Goal: Task Accomplishment & Management: Manage account settings

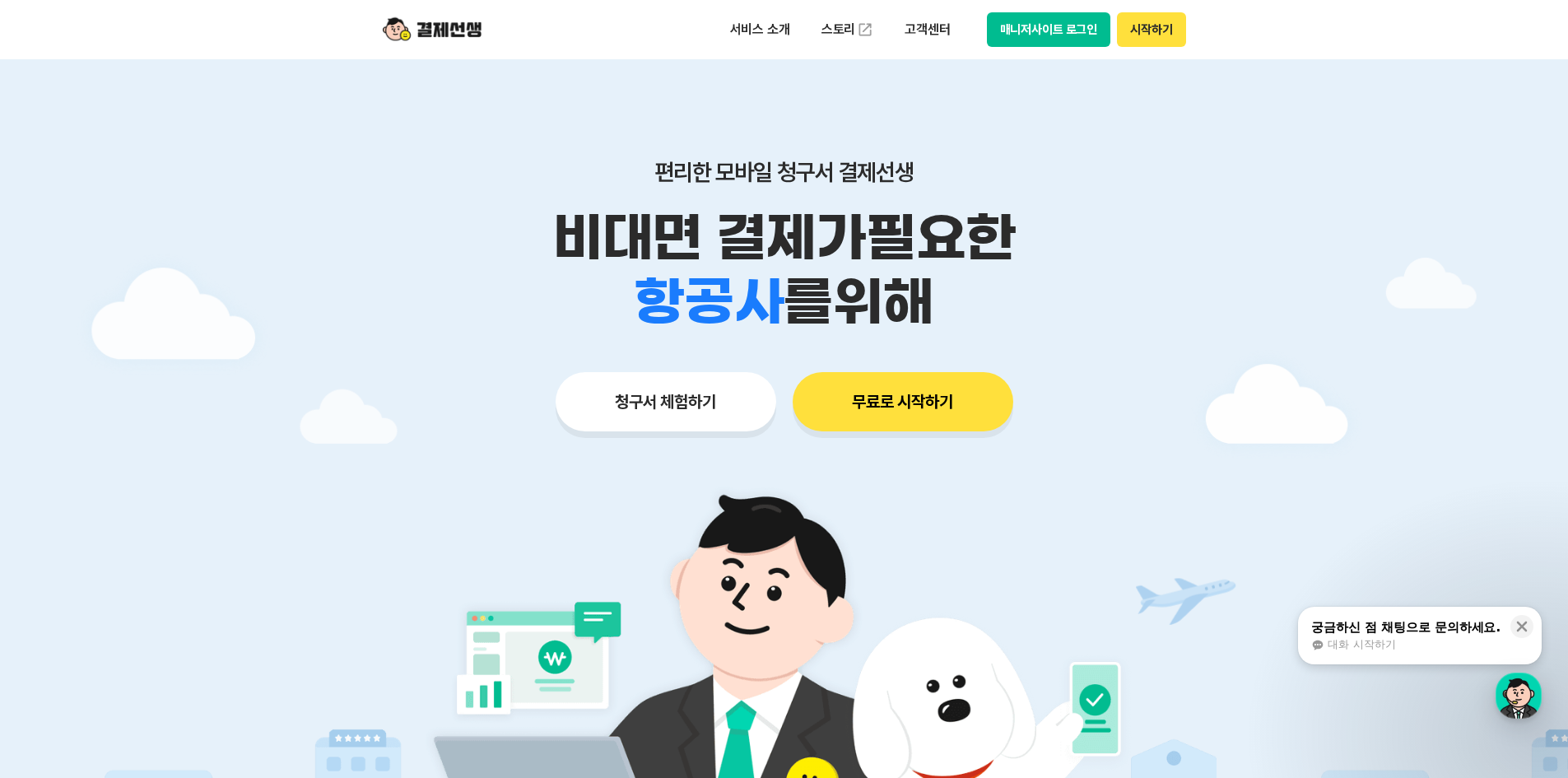
click at [1175, 382] on div "청구서 체험하기 무료로 시작하기" at bounding box center [784, 401] width 843 height 59
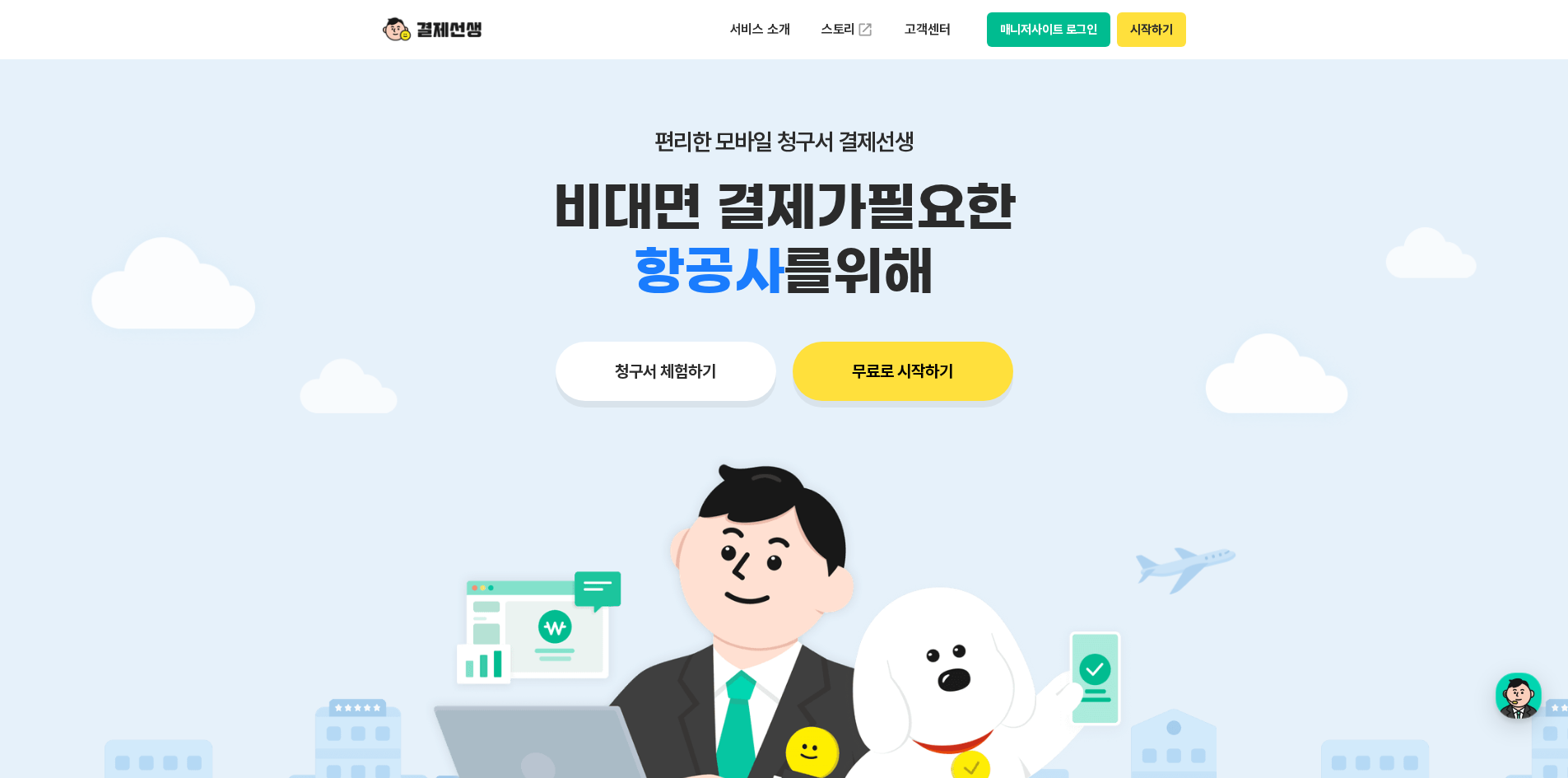
scroll to position [83, 0]
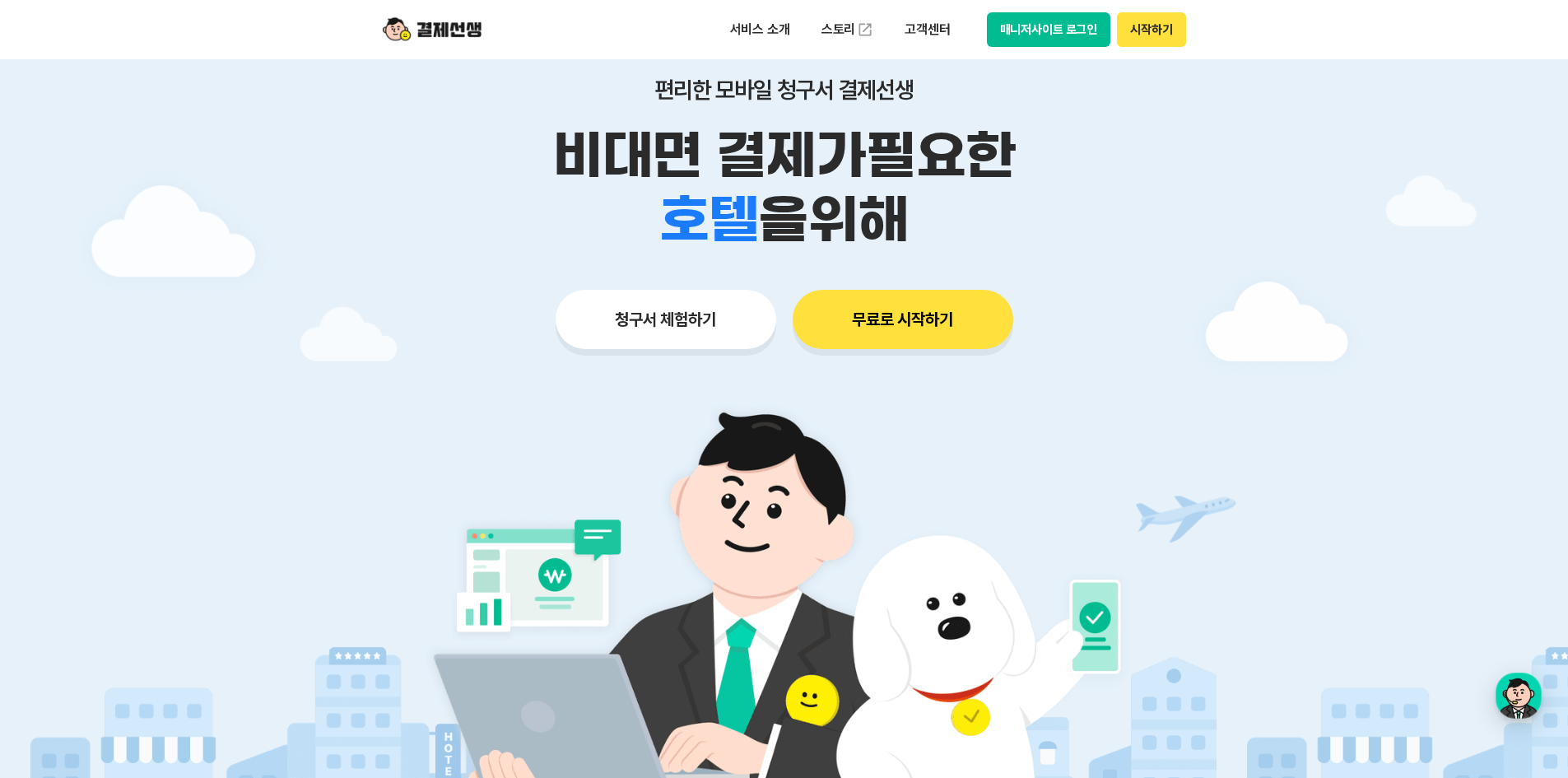
click at [498, 174] on p "비대면 결제가 필요한" at bounding box center [784, 155] width 843 height 64
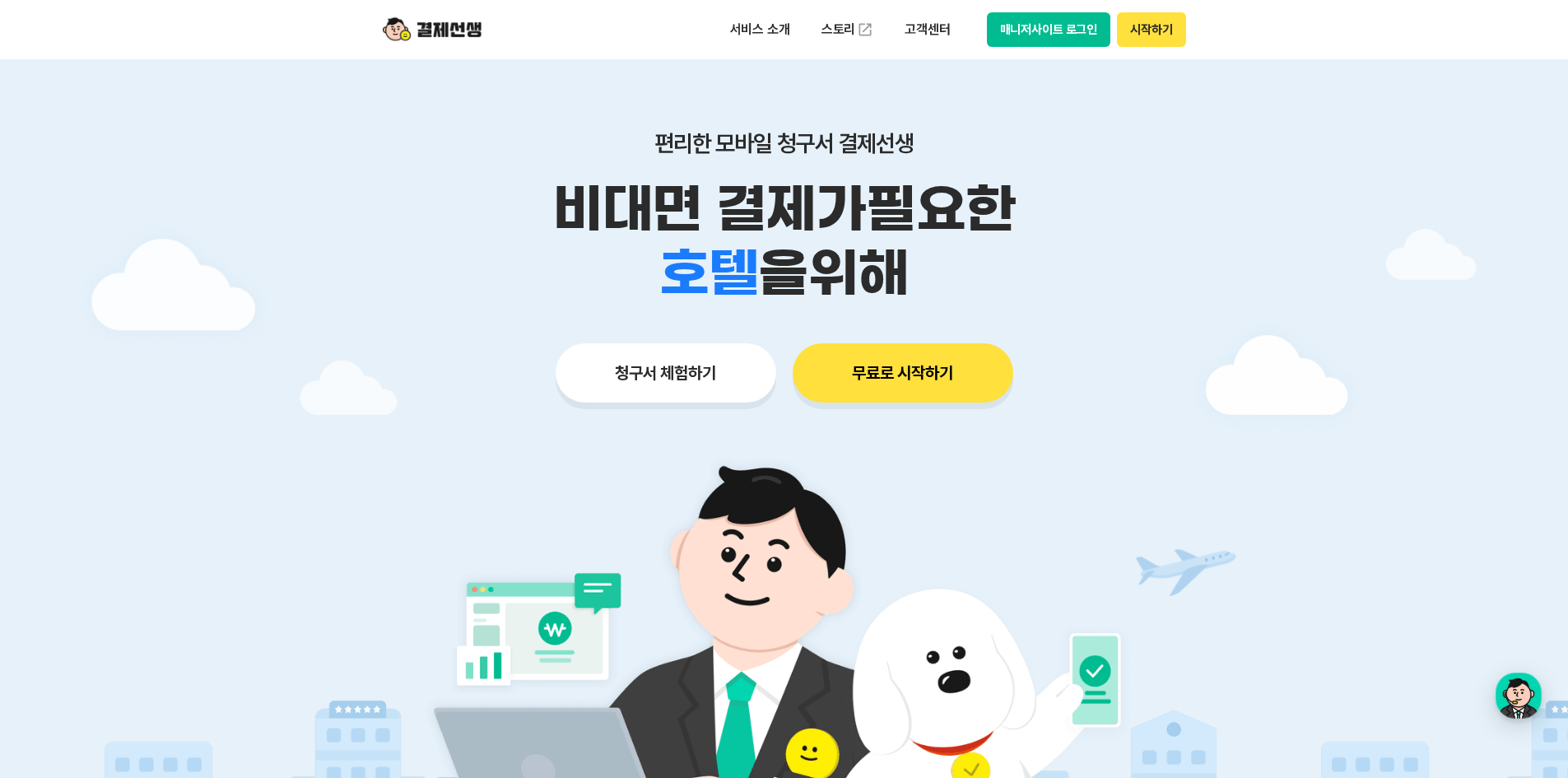
scroll to position [0, 0]
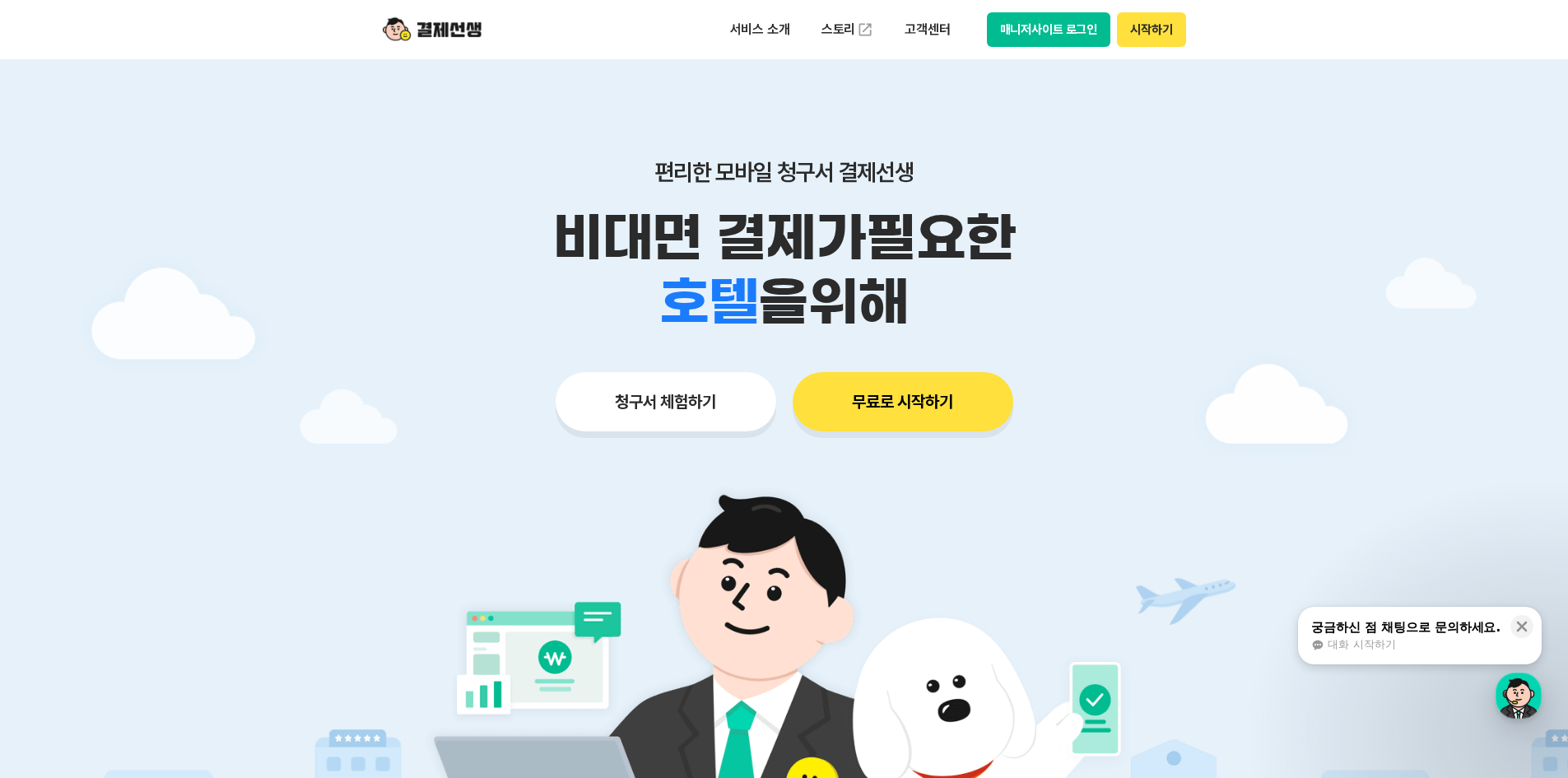
click at [1239, 375] on div at bounding box center [784, 493] width 1568 height 868
click at [1168, 372] on div "청구서 체험하기 무료로 시작하기" at bounding box center [784, 401] width 843 height 59
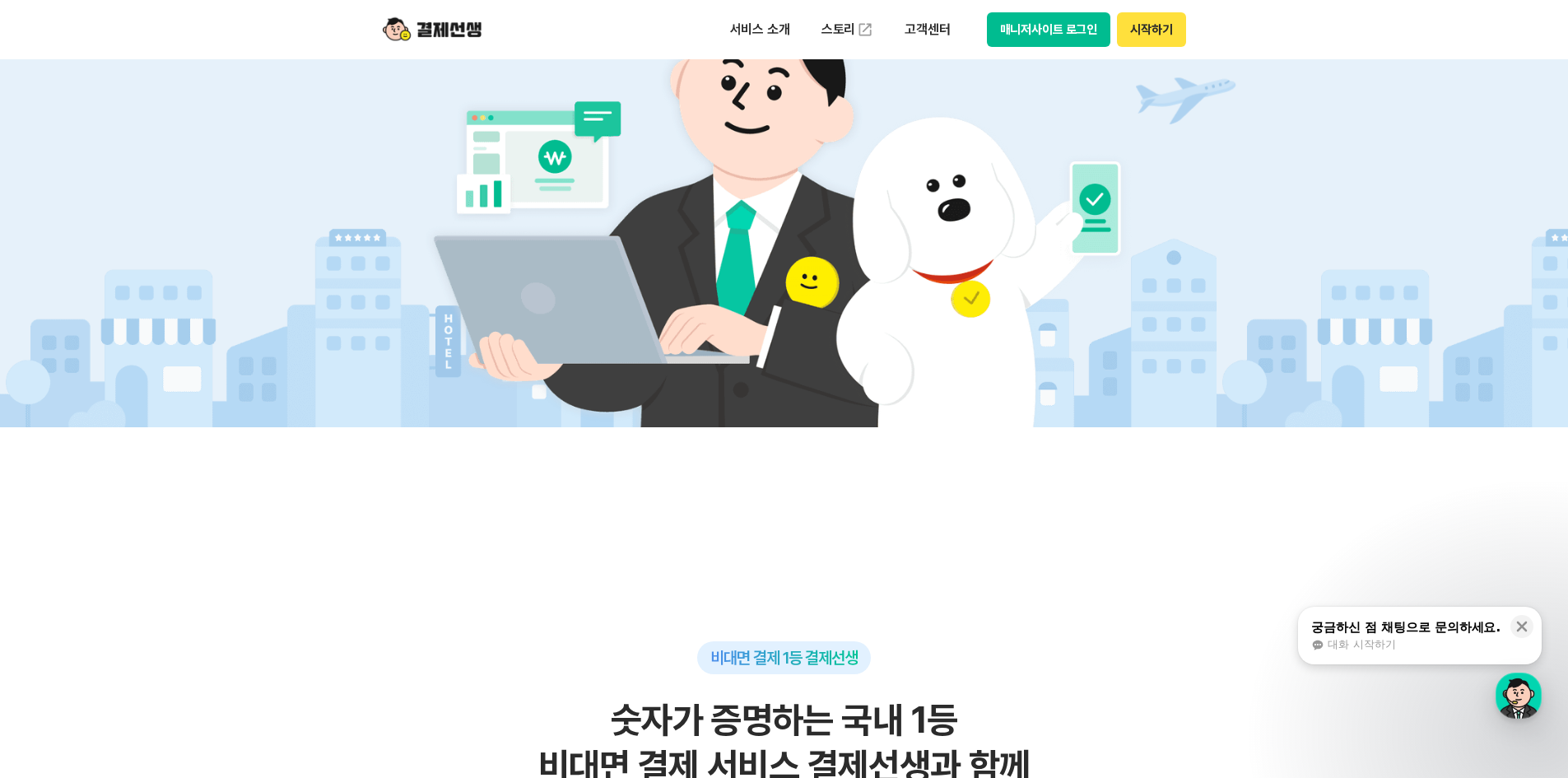
scroll to position [411, 0]
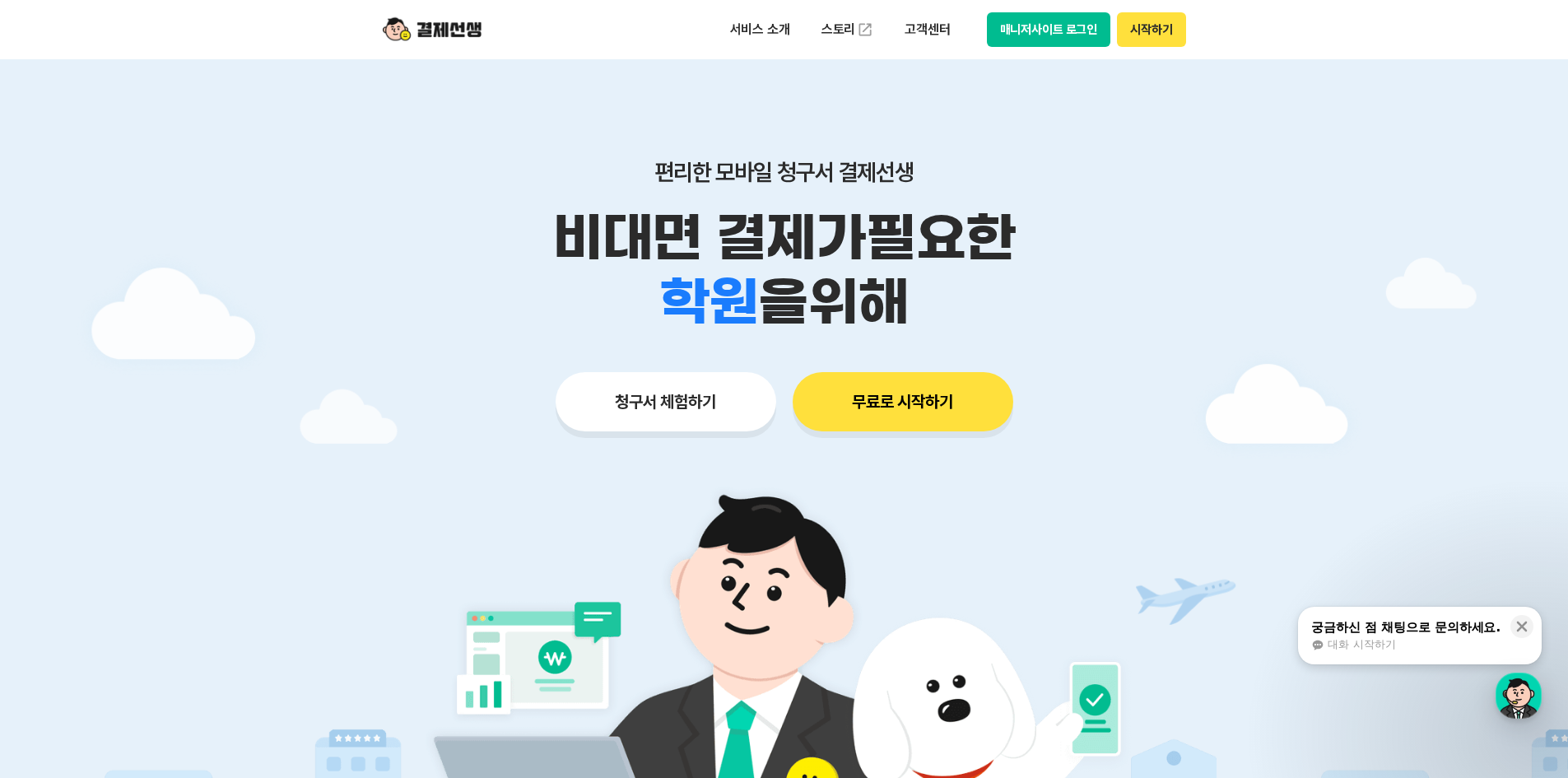
click at [1084, 36] on button "매니저사이트 로그인" at bounding box center [1049, 30] width 124 height 34
click at [1018, 34] on button "매니저사이트 로그인" at bounding box center [1049, 30] width 124 height 34
